Goal: Entertainment & Leisure: Browse casually

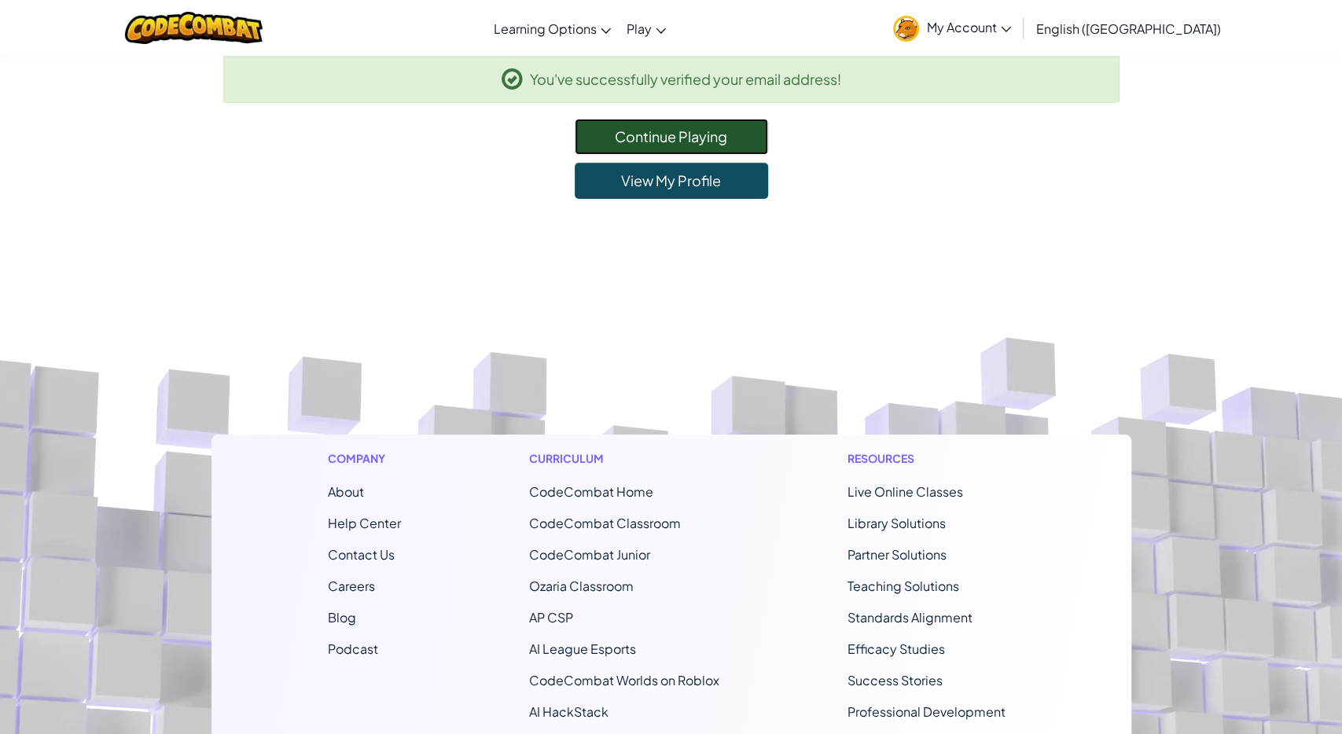
click at [660, 147] on link "Continue Playing" at bounding box center [671, 137] width 193 height 36
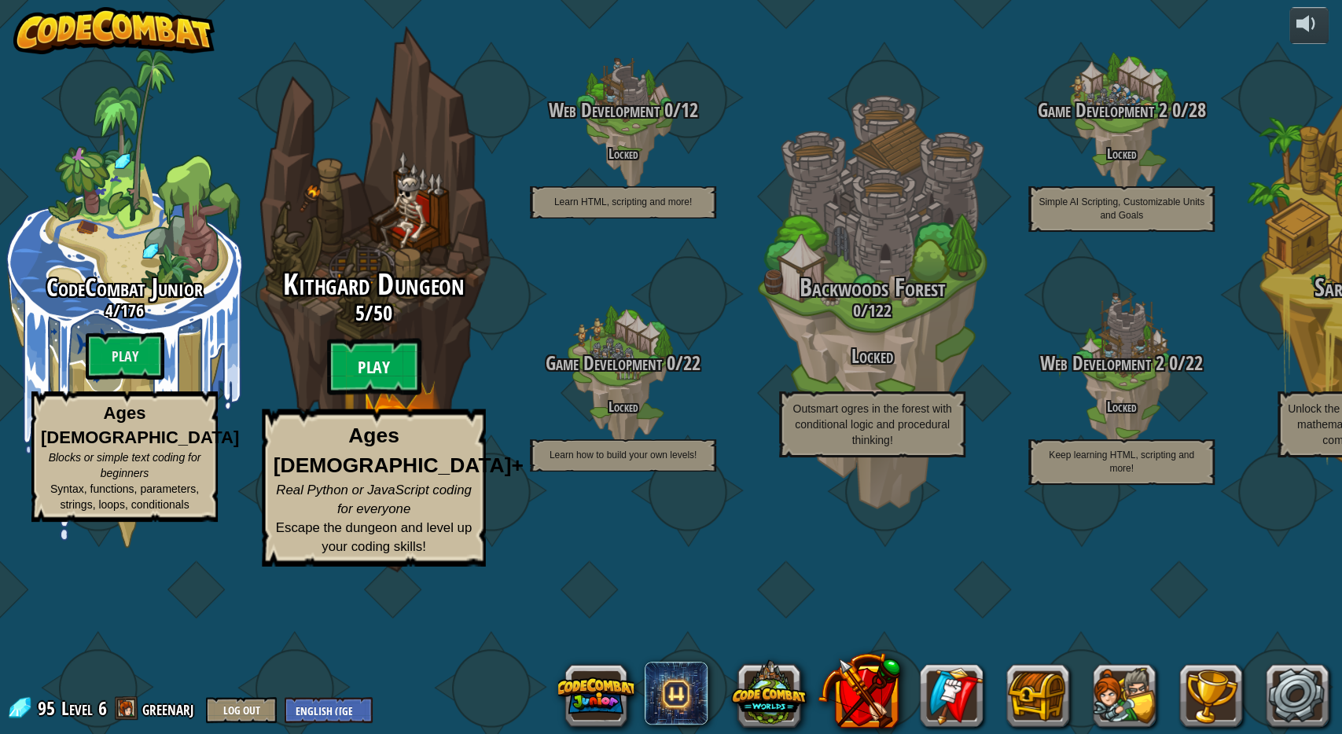
click at [383, 395] on btn "Play" at bounding box center [374, 367] width 94 height 57
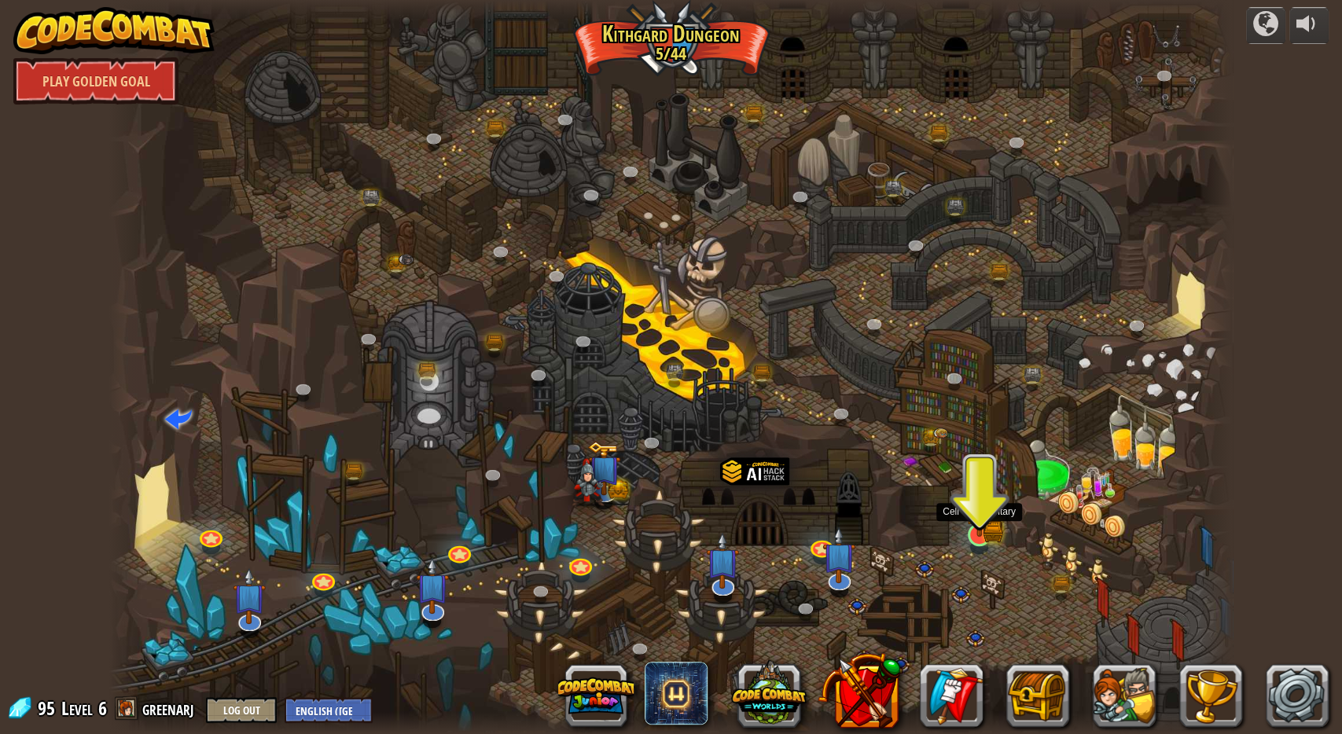
click at [980, 526] on img at bounding box center [979, 504] width 30 height 66
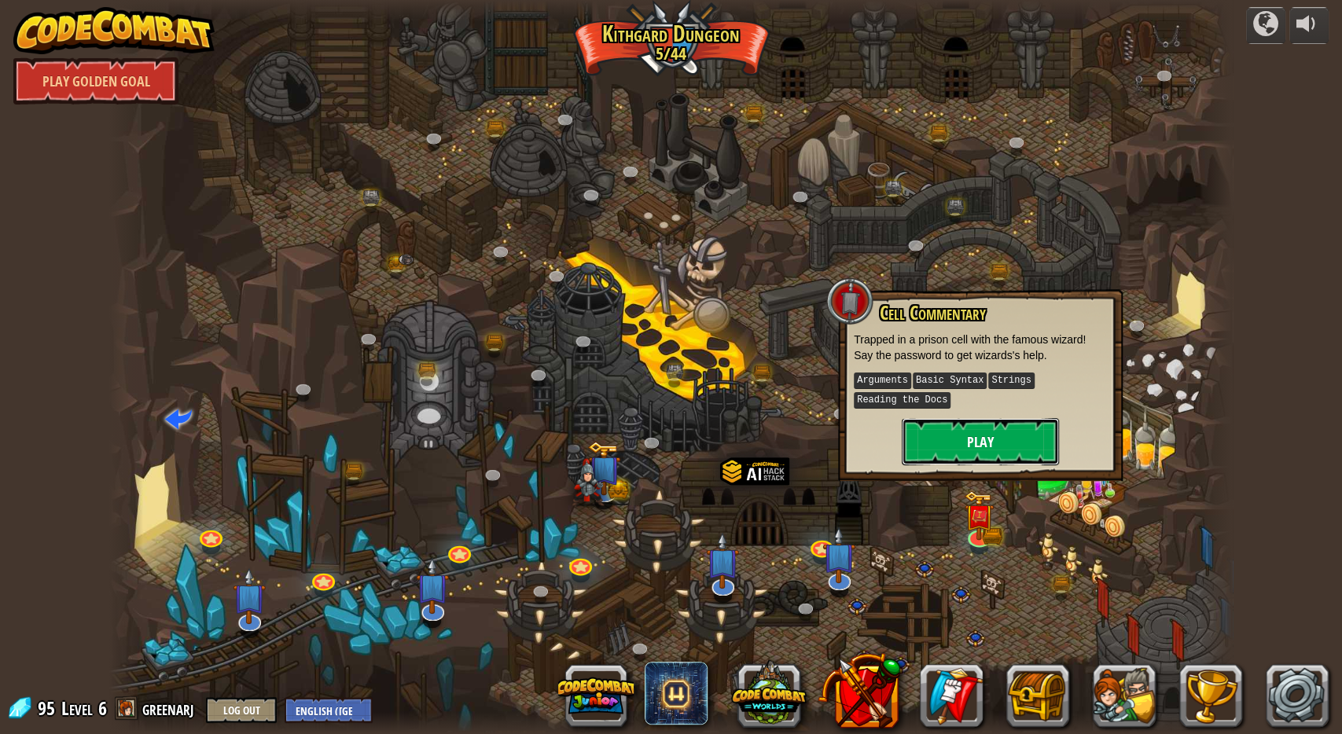
click at [1001, 439] on button "Play" at bounding box center [980, 441] width 157 height 47
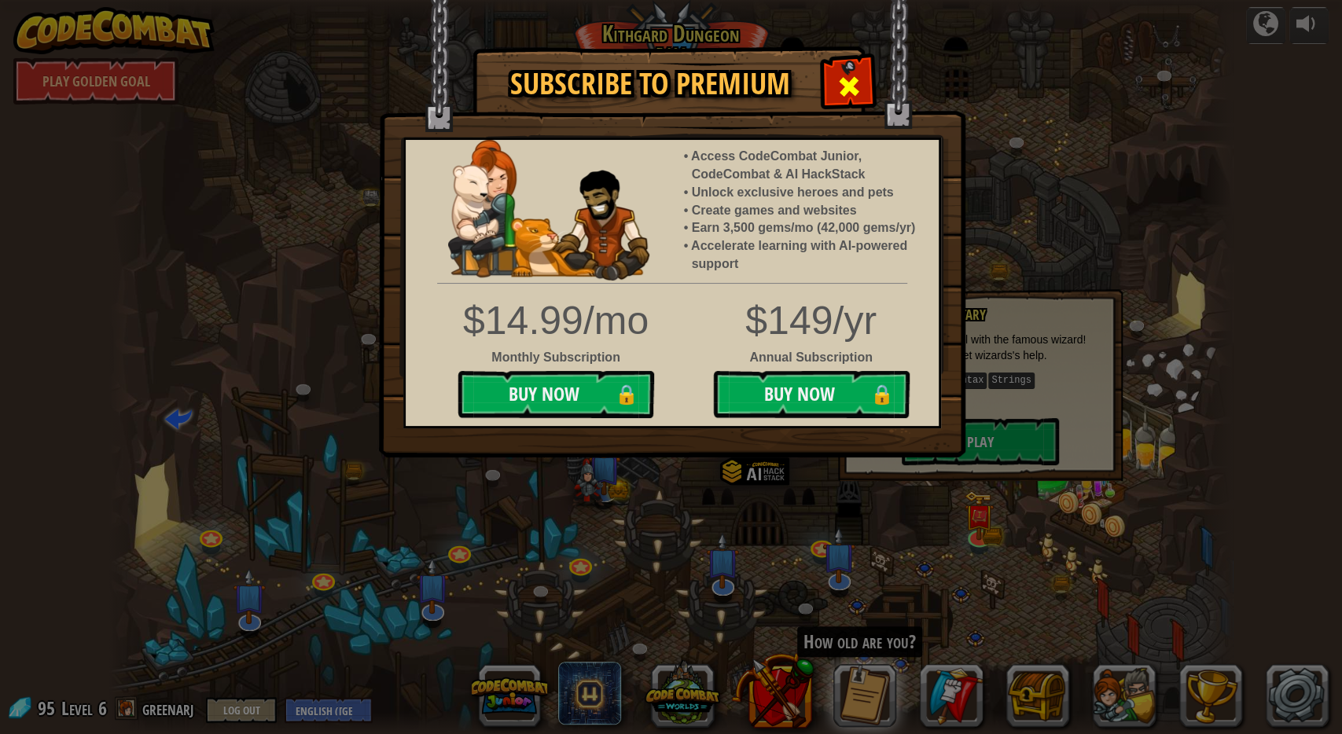
click at [862, 76] on div at bounding box center [849, 85] width 50 height 50
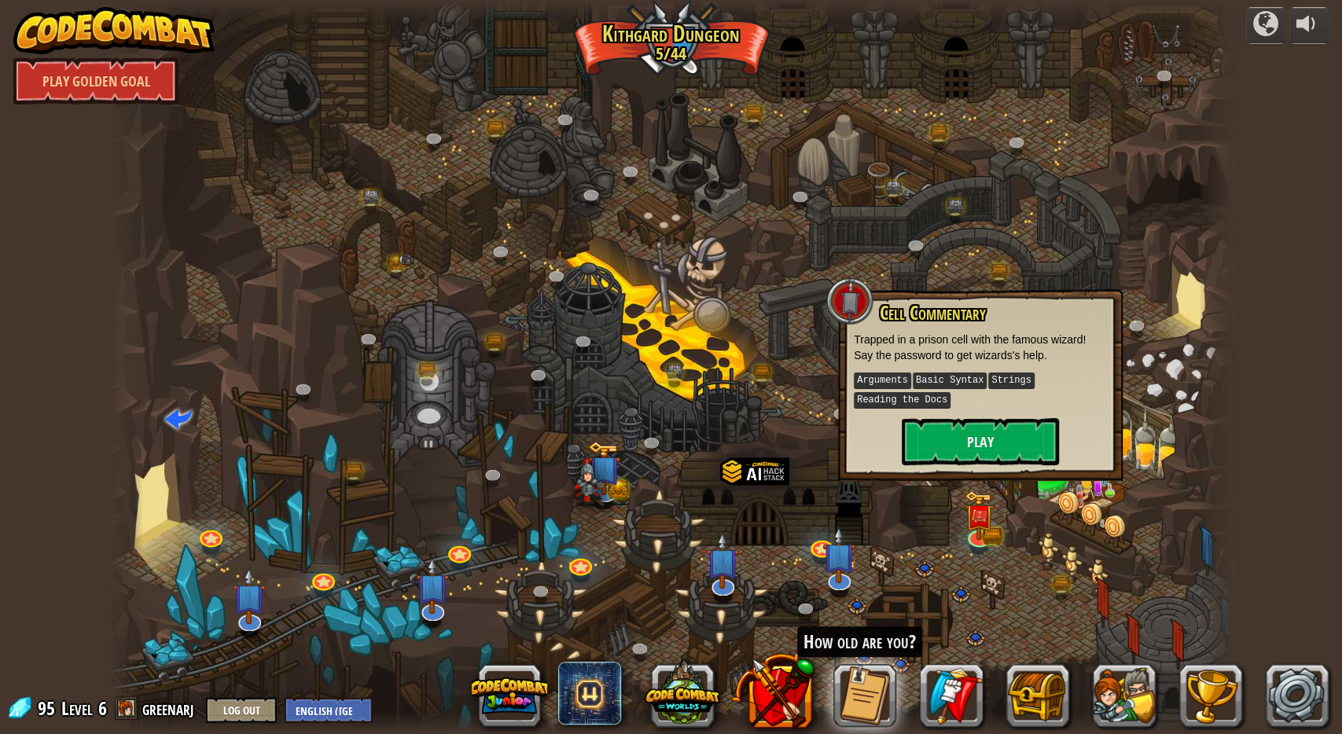
click at [1199, 336] on div at bounding box center [1216, 367] width 34 height 734
click at [981, 572] on div at bounding box center [670, 367] width 1123 height 734
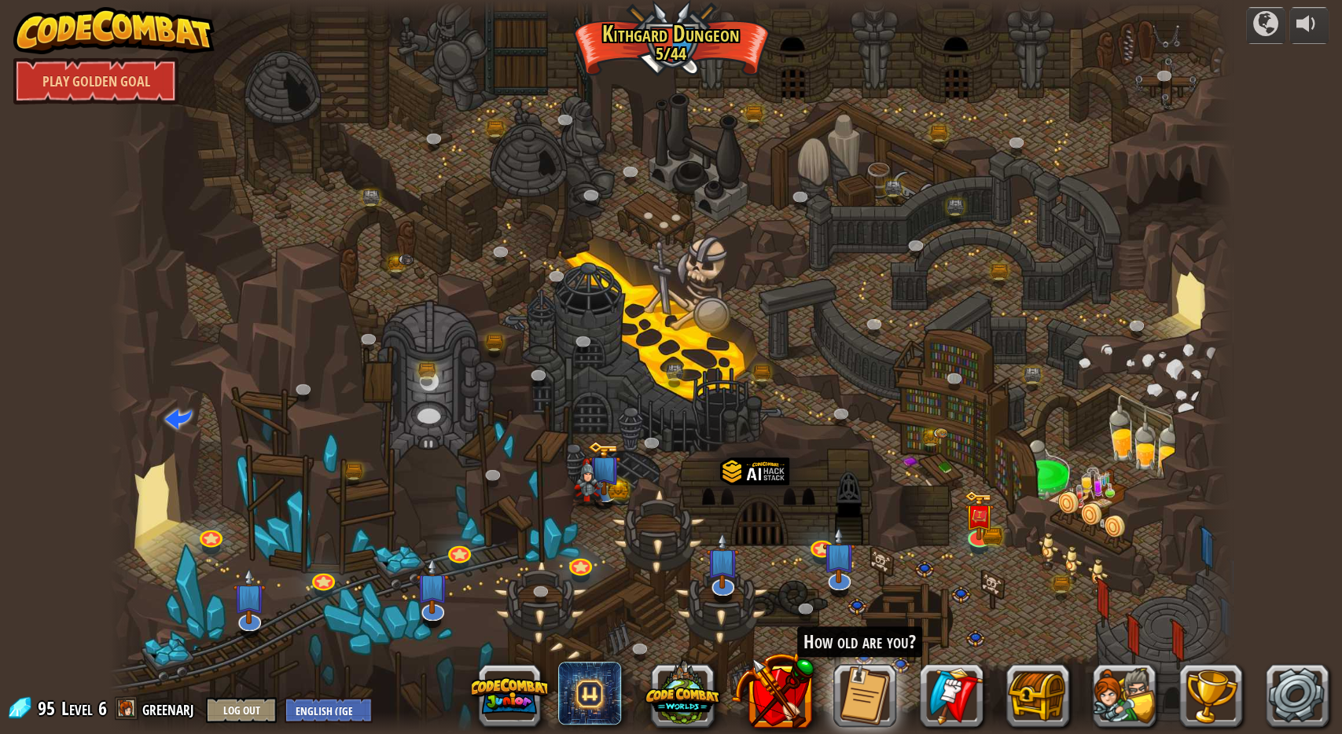
click at [958, 590] on div at bounding box center [670, 367] width 1123 height 734
click at [959, 598] on div at bounding box center [670, 367] width 1123 height 734
